Goal: Check status

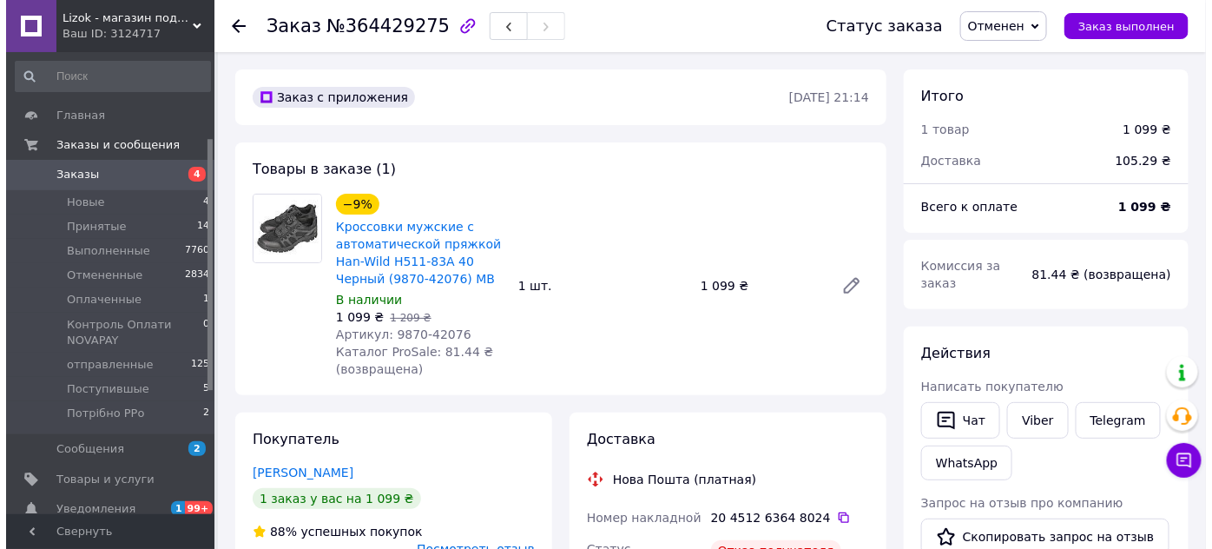
scroll to position [21, 0]
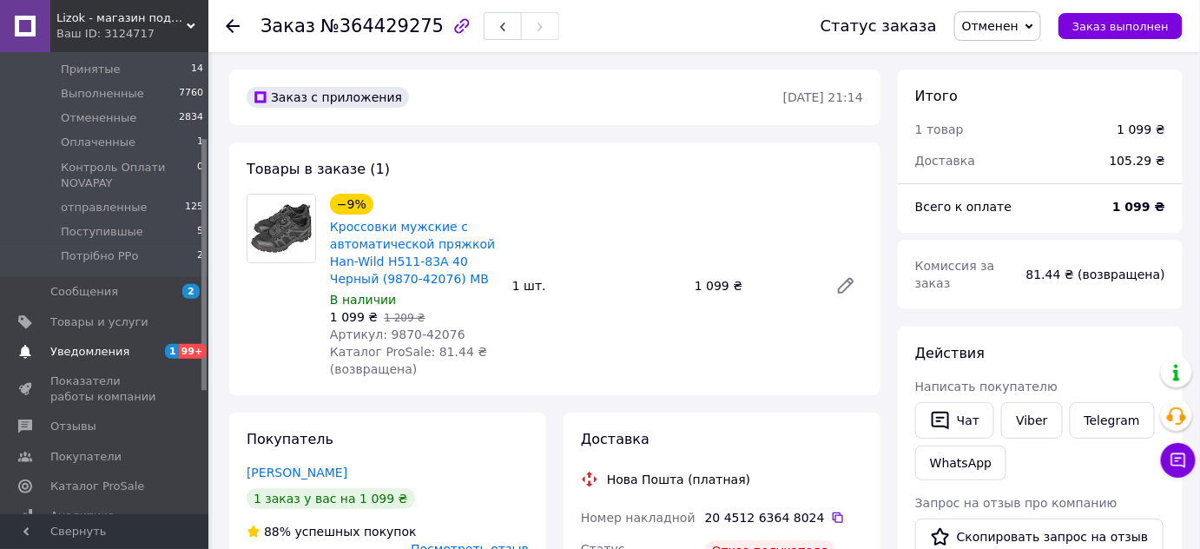
click at [143, 349] on span "Уведомления" at bounding box center [105, 352] width 110 height 16
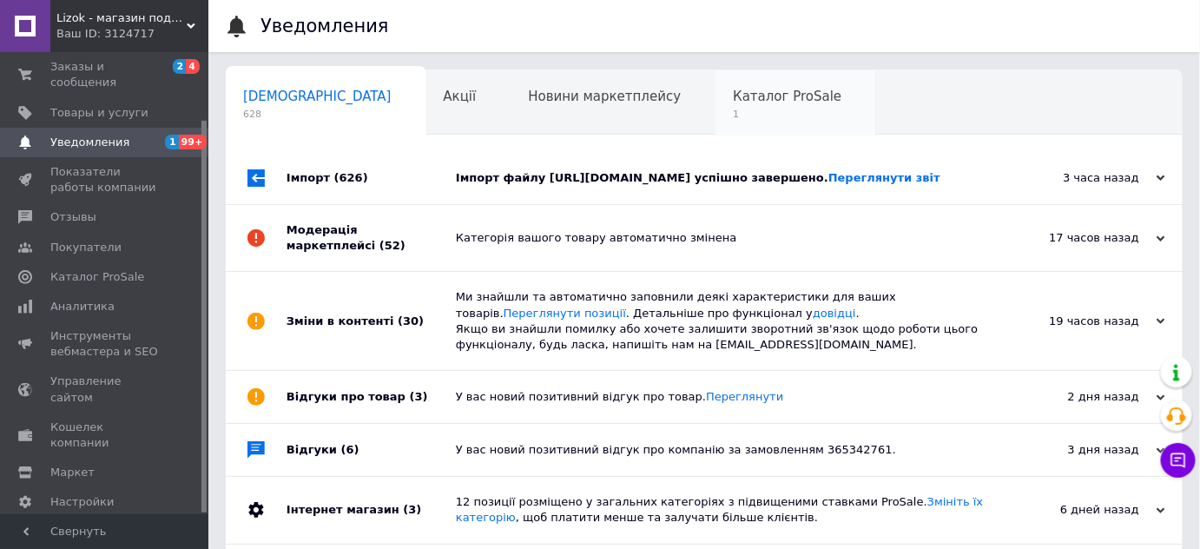
click at [733, 99] on span "Каталог ProSale" at bounding box center [787, 97] width 109 height 16
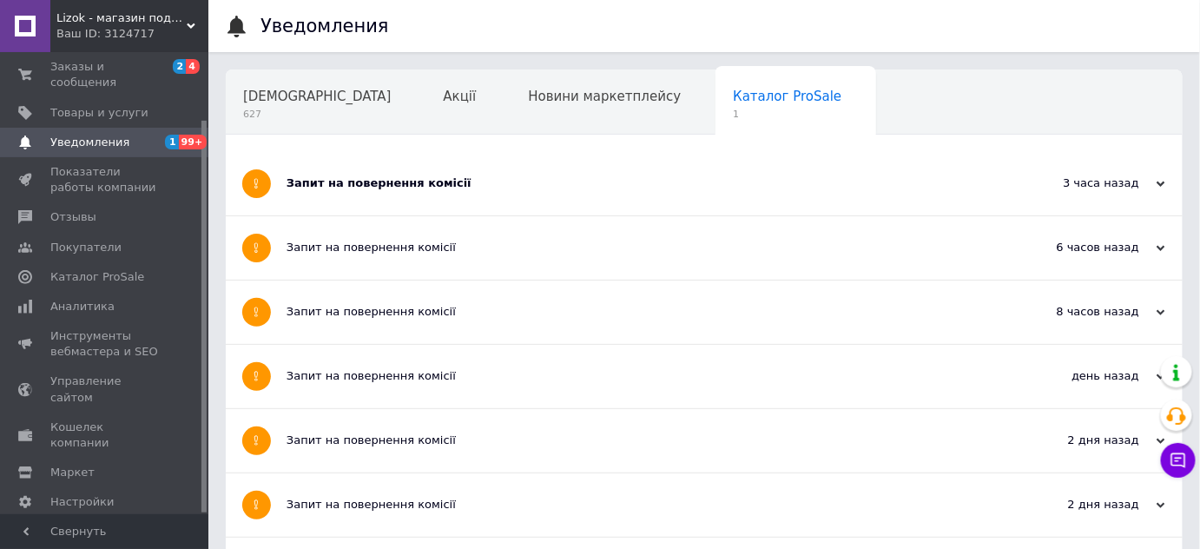
click at [668, 175] on div "Запит на повернення комісії" at bounding box center [638, 183] width 705 height 16
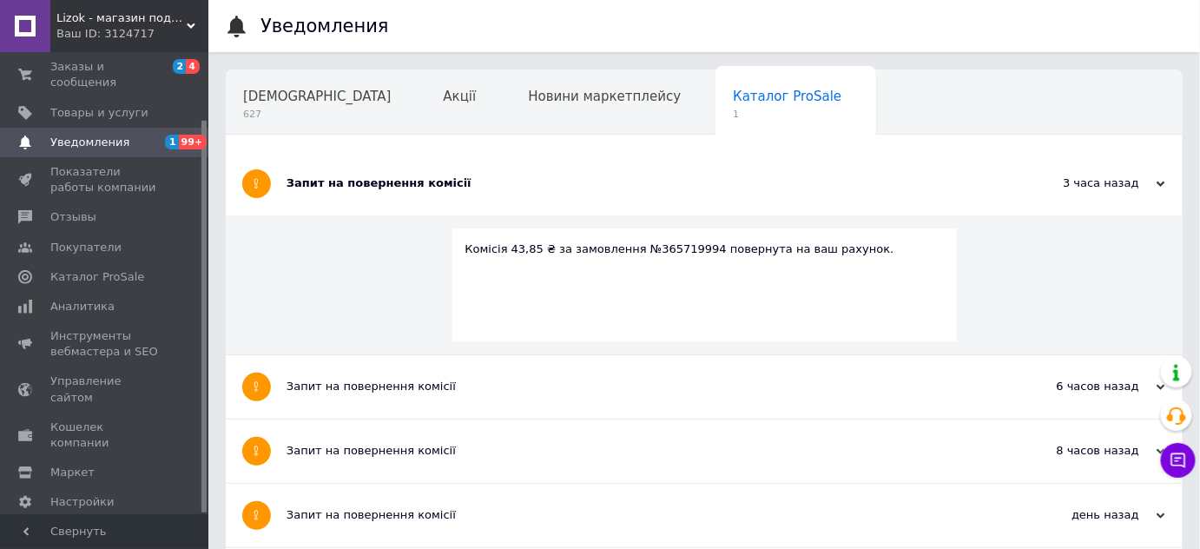
click at [681, 236] on div "Комісія 43,85 ₴ за замовлення №365719994 повернута на ваш рахунок." at bounding box center [704, 284] width 504 height 113
copy div "365719994"
click at [89, 69] on span "Заказы и сообщения" at bounding box center [105, 74] width 110 height 31
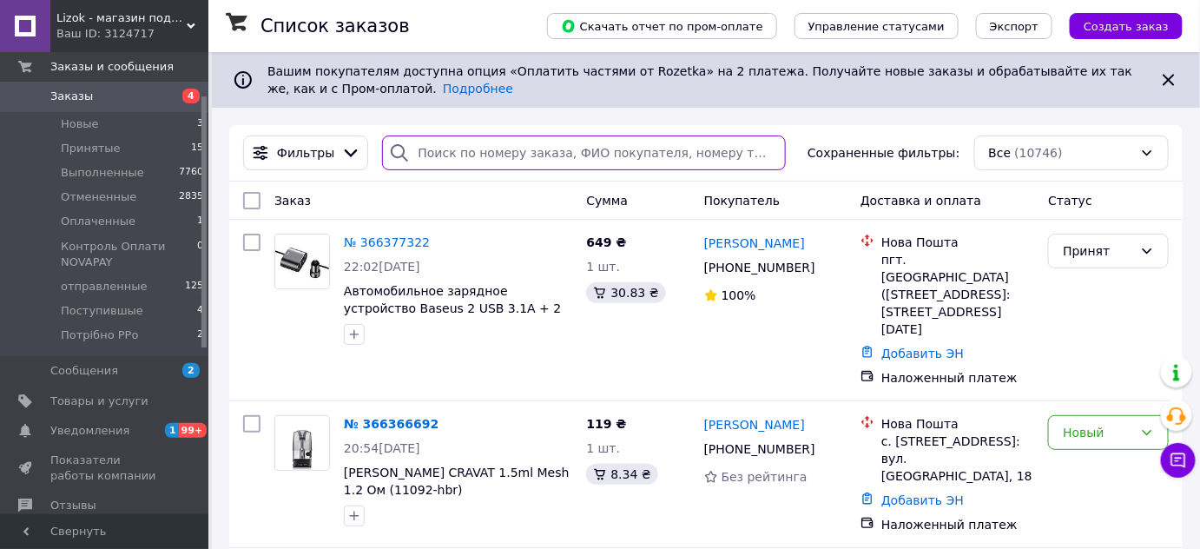
paste input "365719994"
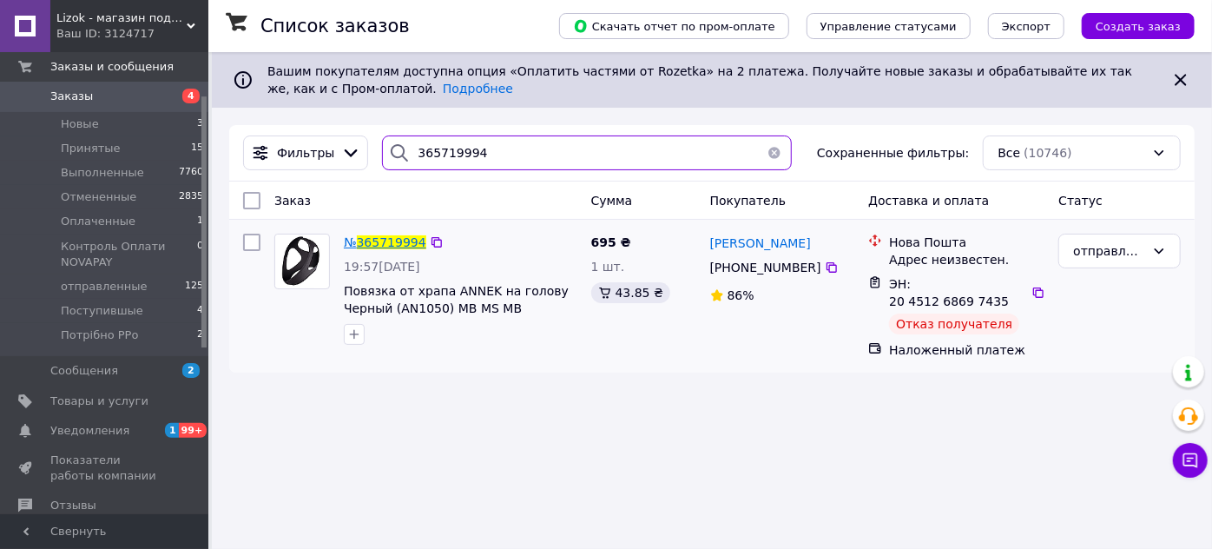
type input "365719994"
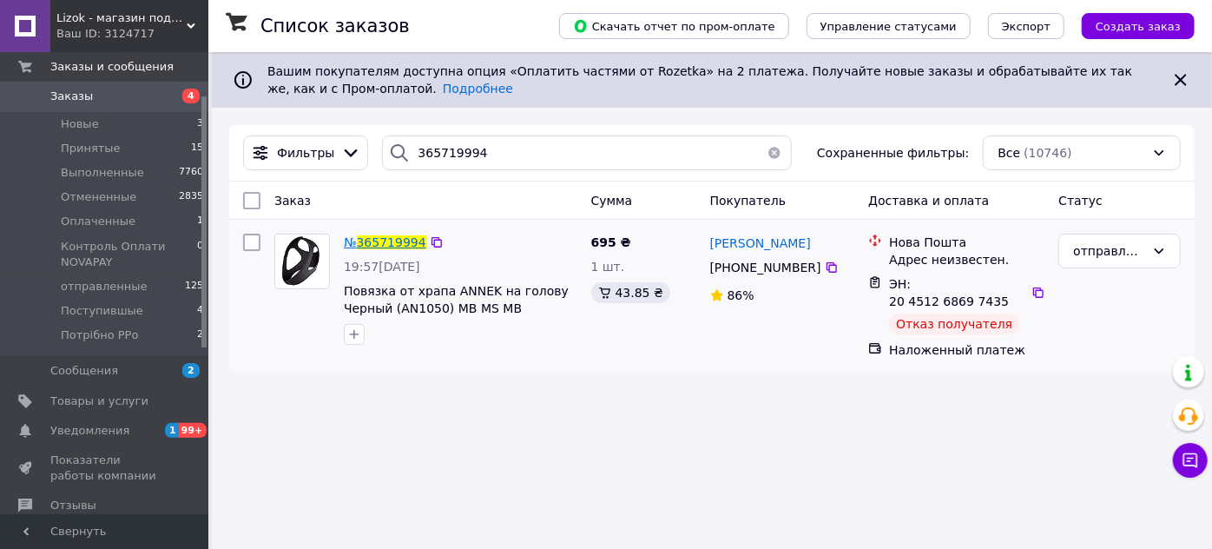
click at [403, 241] on span "365719994" at bounding box center [391, 242] width 69 height 14
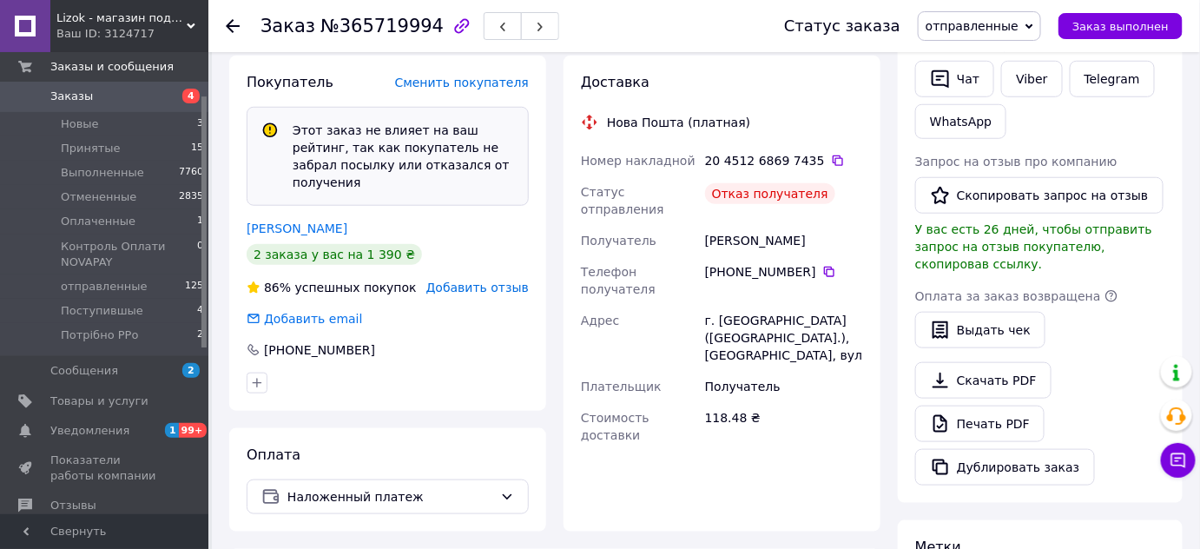
scroll to position [332, 0]
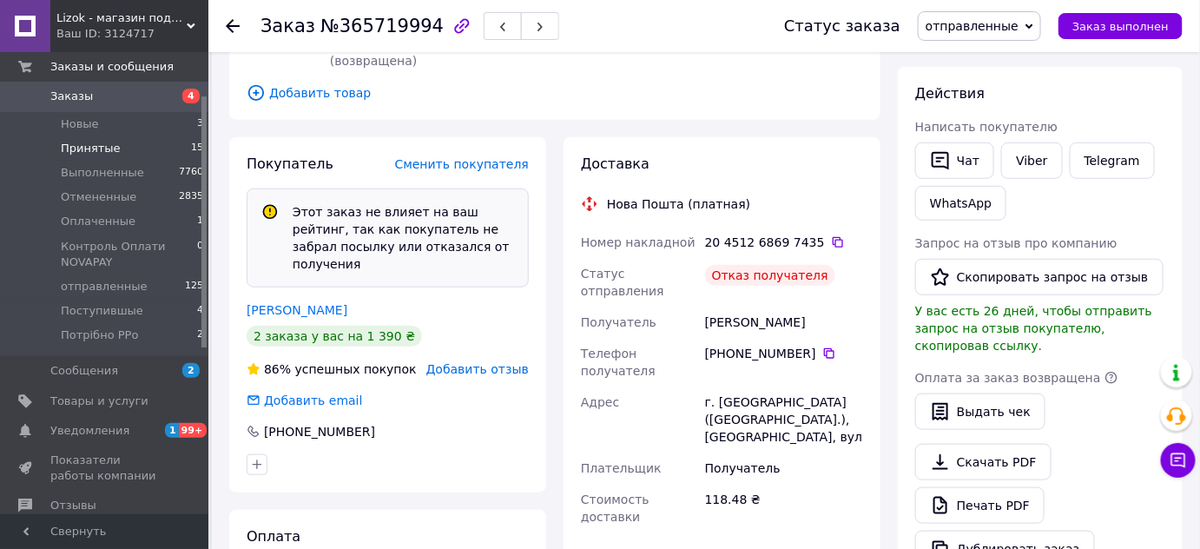
click at [127, 149] on li "Принятые 15" at bounding box center [107, 148] width 214 height 24
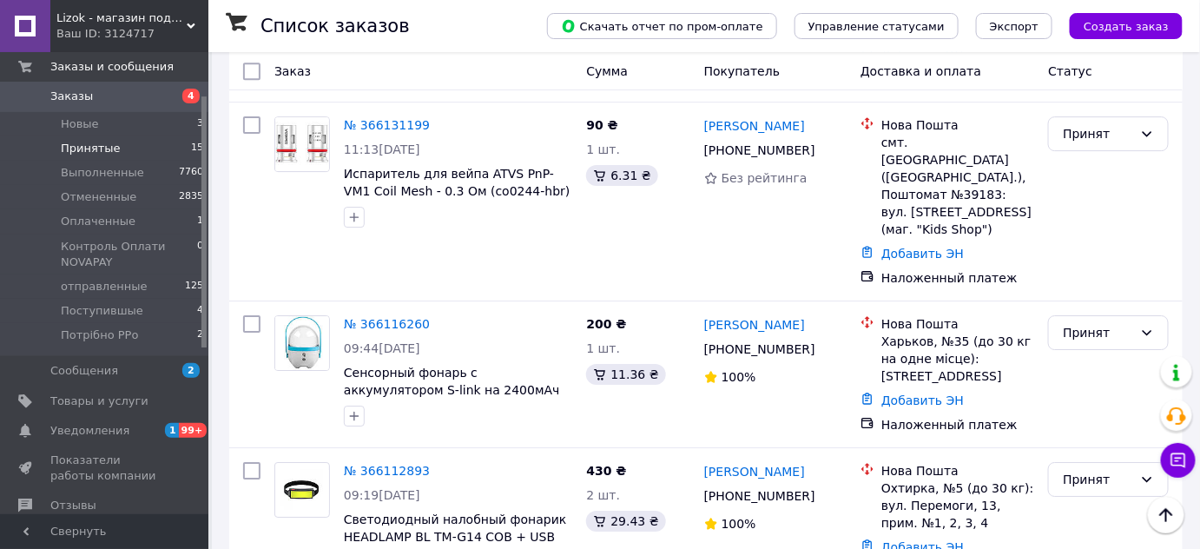
scroll to position [2025, 0]
